Goal: Task Accomplishment & Management: Manage account settings

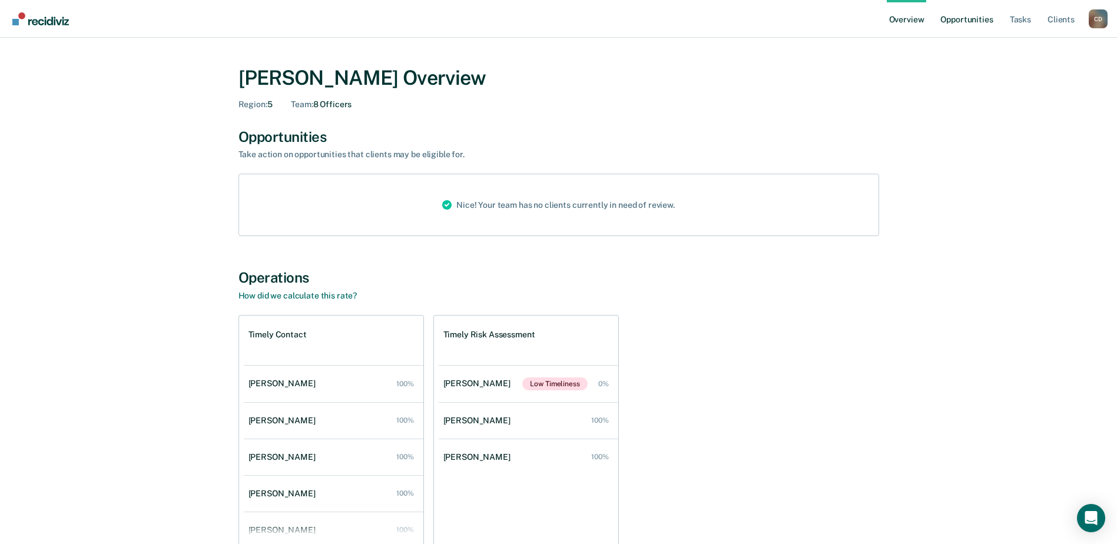
click at [972, 24] on link "Opportunities" at bounding box center [966, 19] width 57 height 38
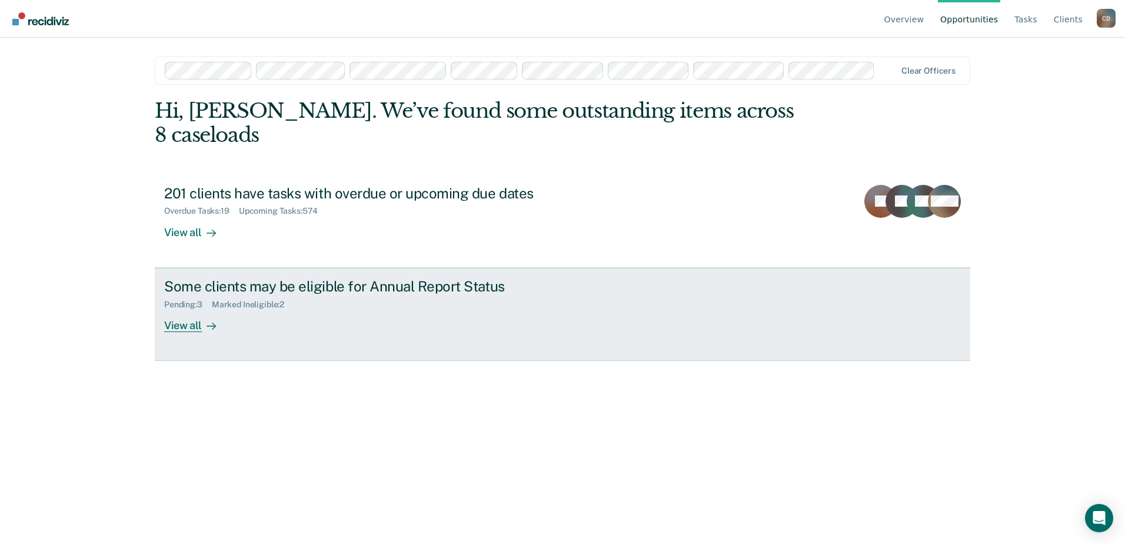
click at [211, 321] on icon at bounding box center [211, 325] width 9 height 9
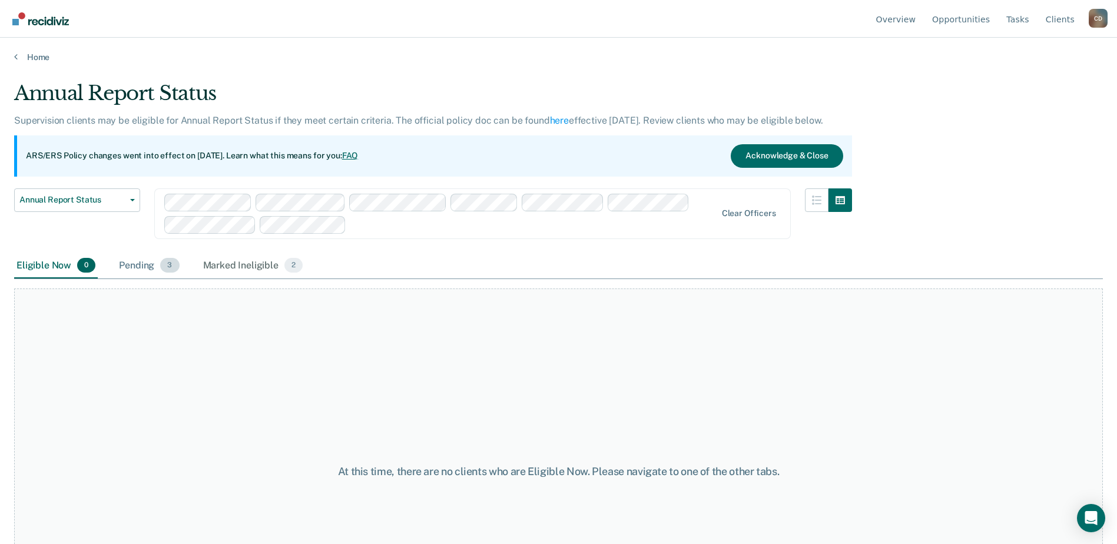
click at [159, 264] on div "Pending 3" at bounding box center [149, 266] width 65 height 26
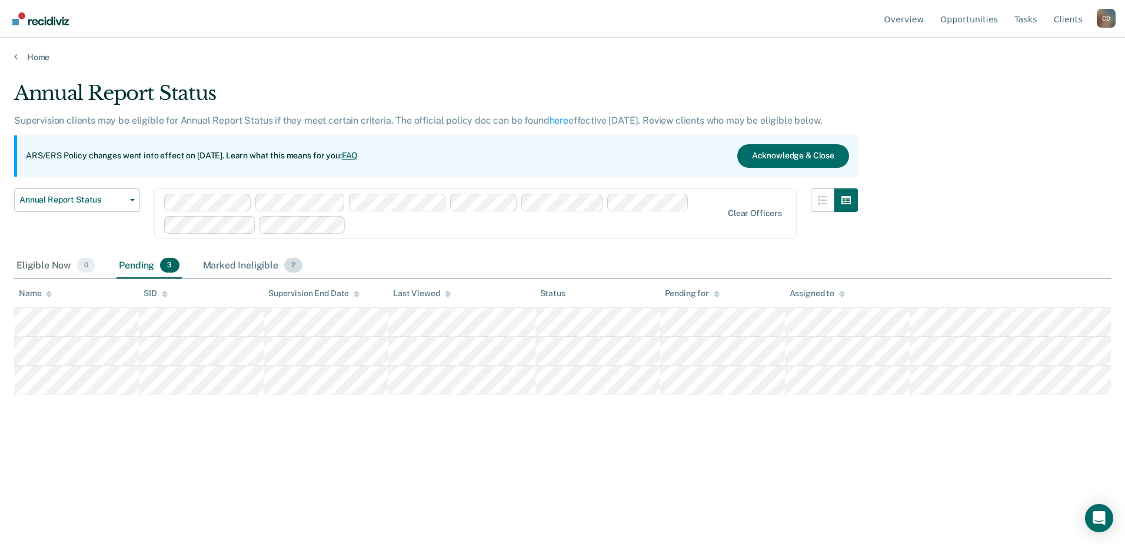
click at [248, 270] on div "Marked Ineligible 2" at bounding box center [253, 266] width 105 height 26
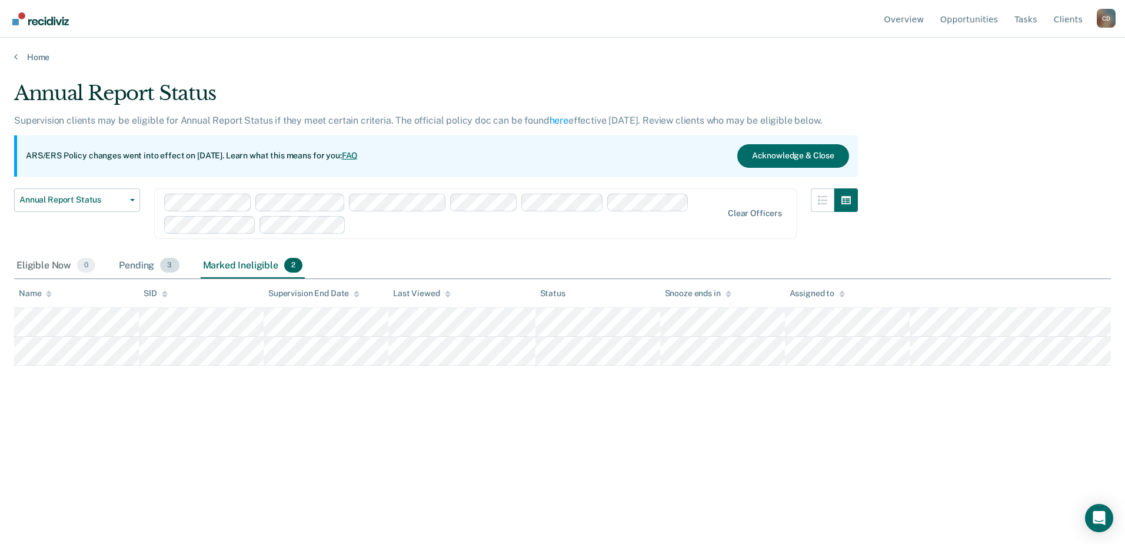
click at [148, 268] on div "Pending 3" at bounding box center [149, 266] width 65 height 26
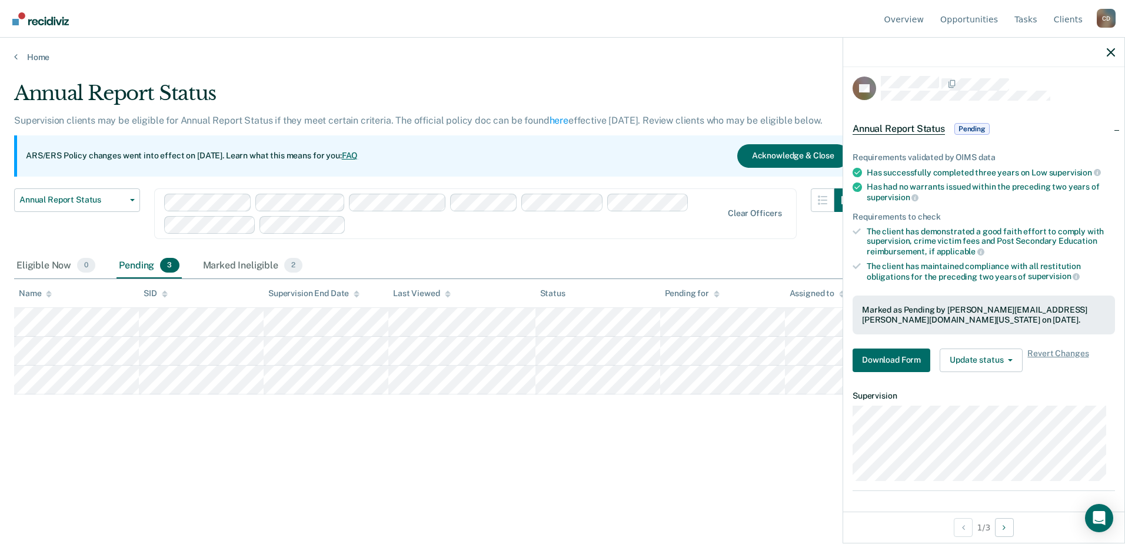
scroll to position [7, 0]
click at [971, 127] on span "Pending" at bounding box center [972, 127] width 35 height 12
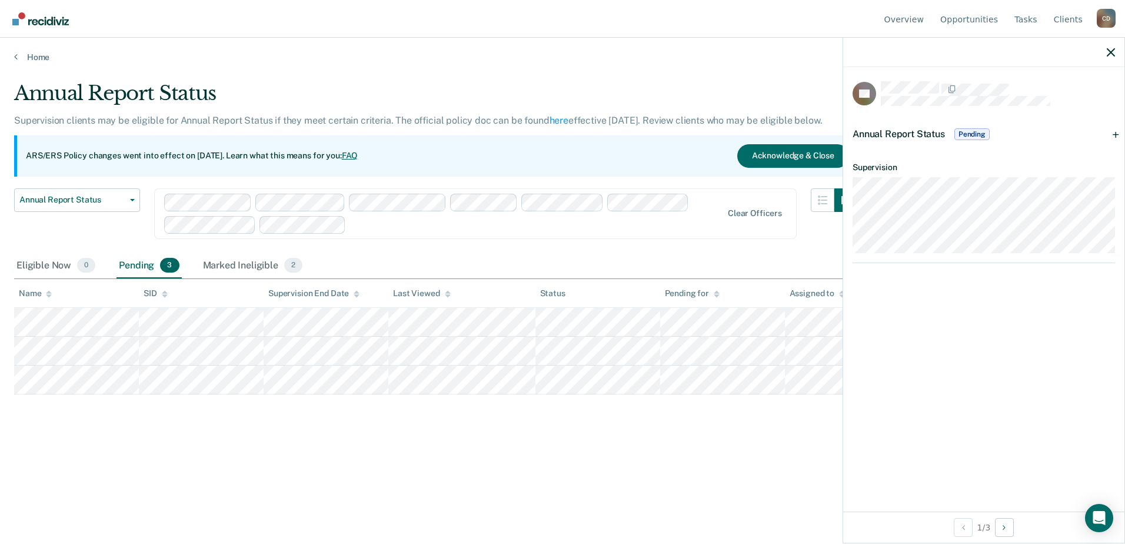
click at [974, 132] on span "Pending" at bounding box center [972, 134] width 35 height 12
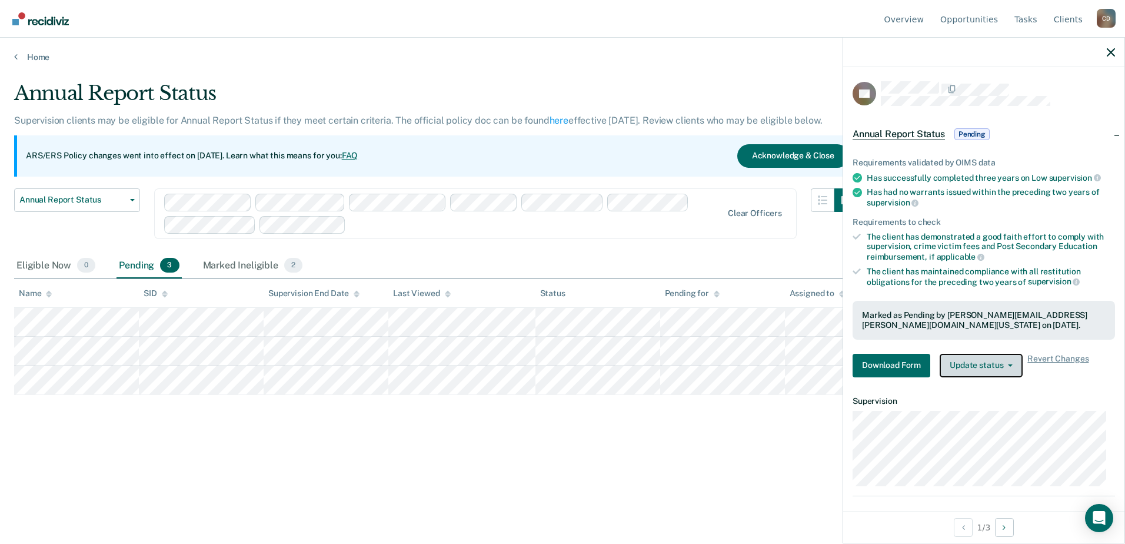
click at [1015, 367] on button "Update status" at bounding box center [981, 366] width 83 height 24
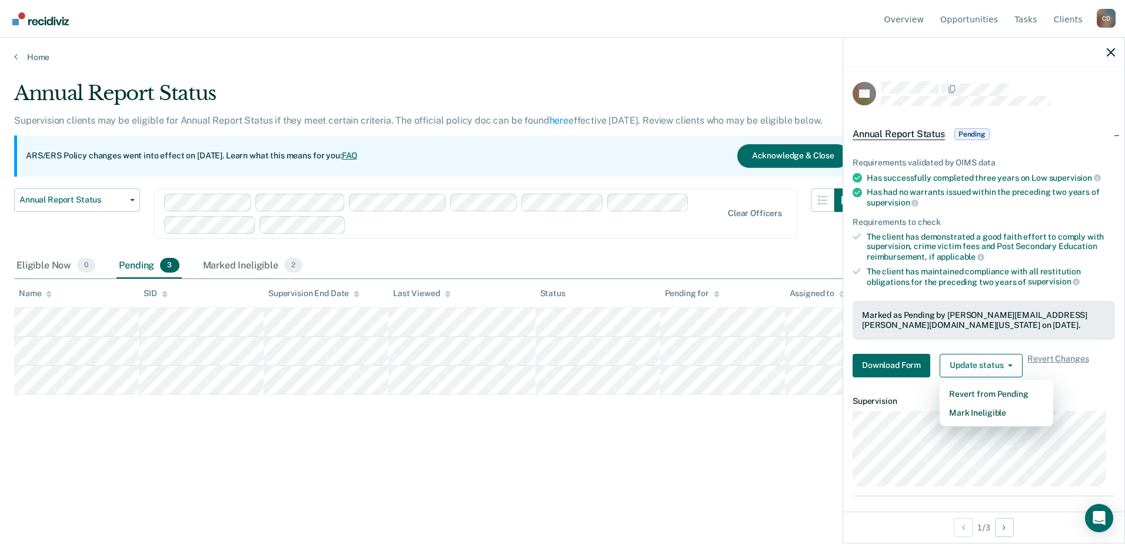
click at [701, 427] on div "Annual Report Status Supervision clients may be eligible for Annual Report Stat…" at bounding box center [562, 268] width 1097 height 374
click at [722, 421] on div "Annual Report Status Supervision clients may be eligible for Annual Report Stat…" at bounding box center [562, 268] width 1097 height 374
click at [1114, 54] on icon "button" at bounding box center [1111, 52] width 8 height 8
